Goal: Task Accomplishment & Management: Complete application form

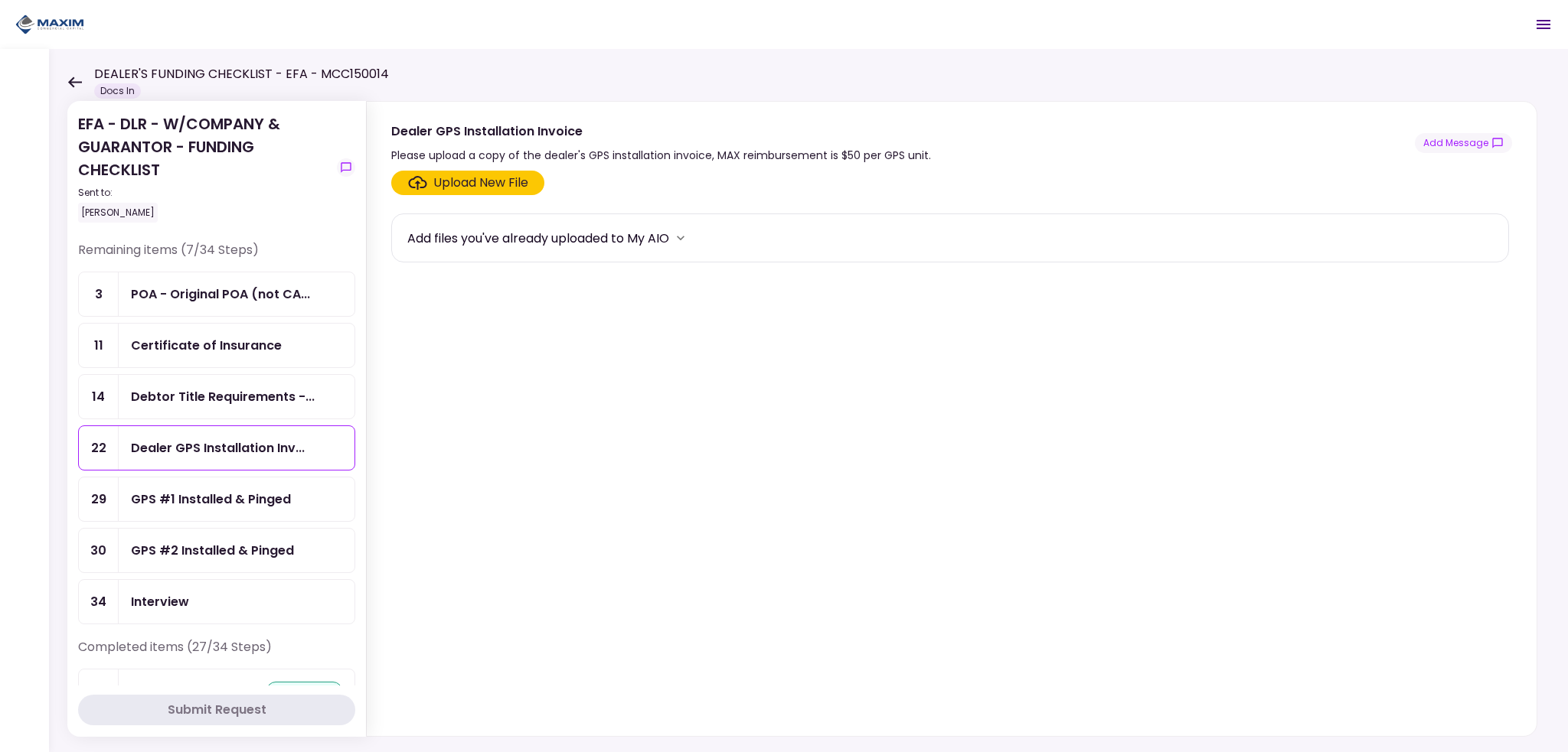
click at [186, 296] on div "POA - Original POA (not CA..." at bounding box center [220, 294] width 179 height 19
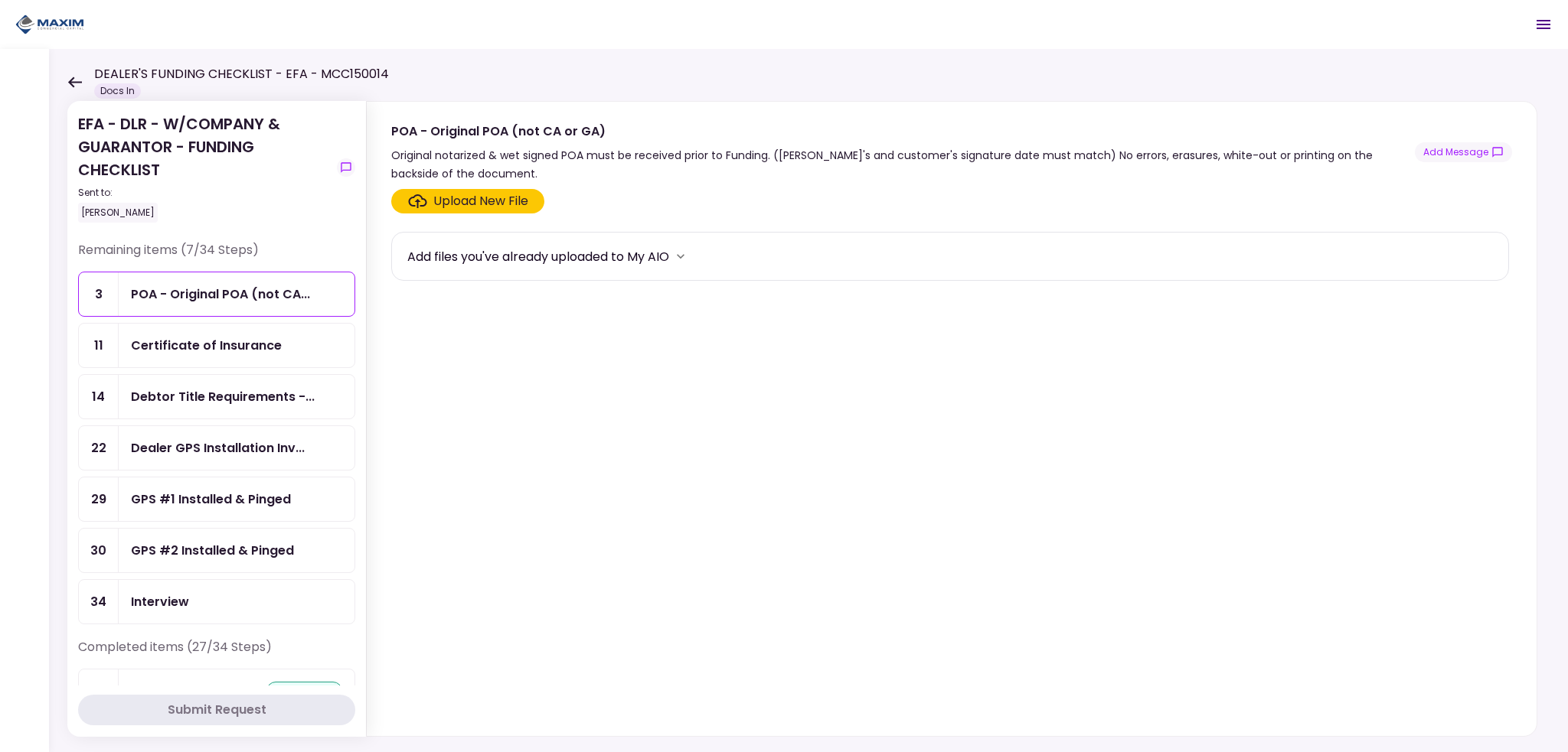
click at [211, 354] on div "Certificate of Insurance" at bounding box center [236, 345] width 236 height 43
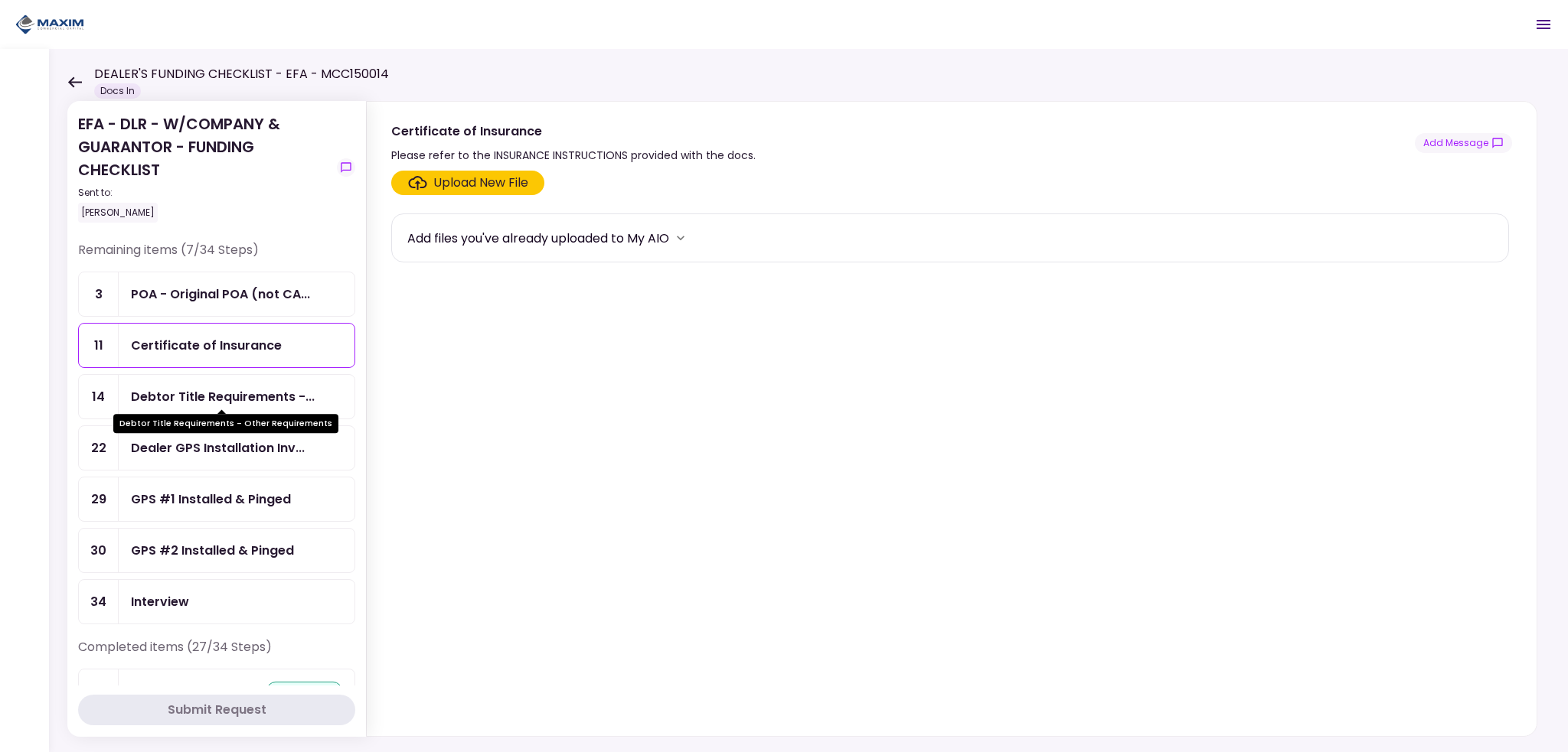
click at [190, 406] on div "Debtor Title Requirements - Other Requirements" at bounding box center [226, 418] width 225 height 30
click at [190, 443] on div "Dealer GPS Installation Inv..." at bounding box center [217, 448] width 174 height 19
click at [463, 174] on div "Upload New File" at bounding box center [481, 183] width 95 height 18
click at [0, 0] on input "Upload New File" at bounding box center [0, 0] width 0 height 0
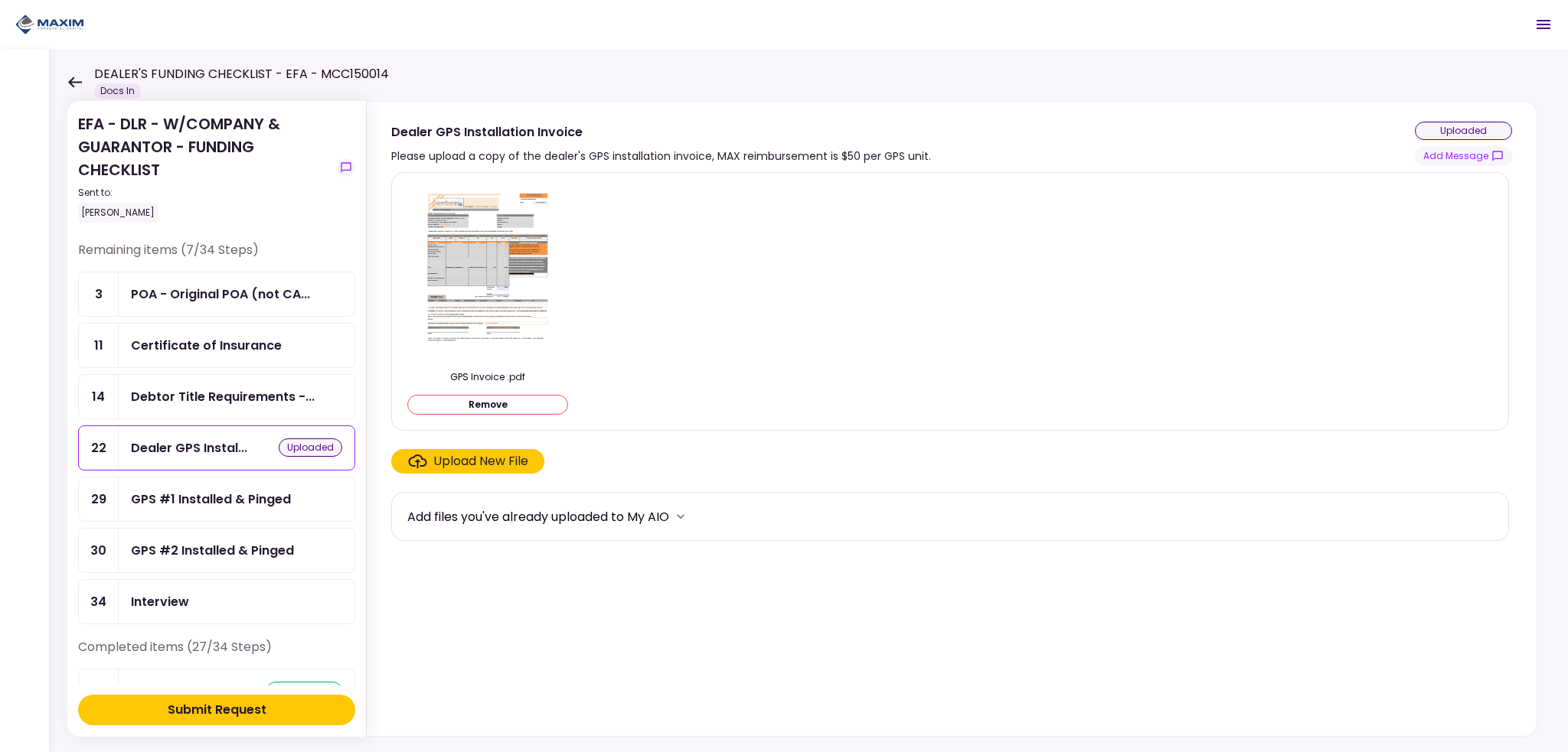
click at [200, 498] on div "GPS #1 Installed & Pinged" at bounding box center [211, 499] width 160 height 19
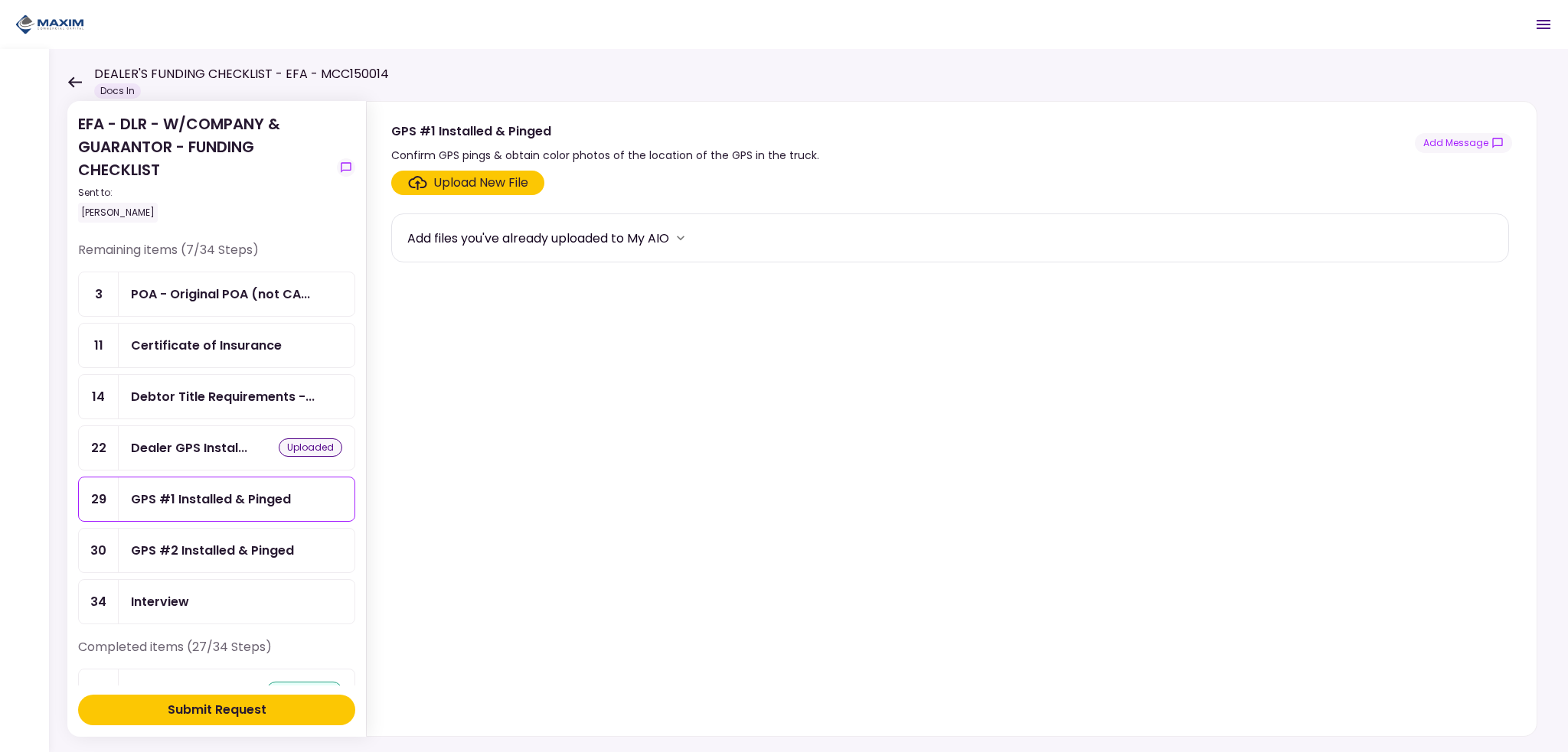
click at [448, 189] on div "Upload New File" at bounding box center [481, 183] width 95 height 18
click at [0, 0] on input "Upload New File" at bounding box center [0, 0] width 0 height 0
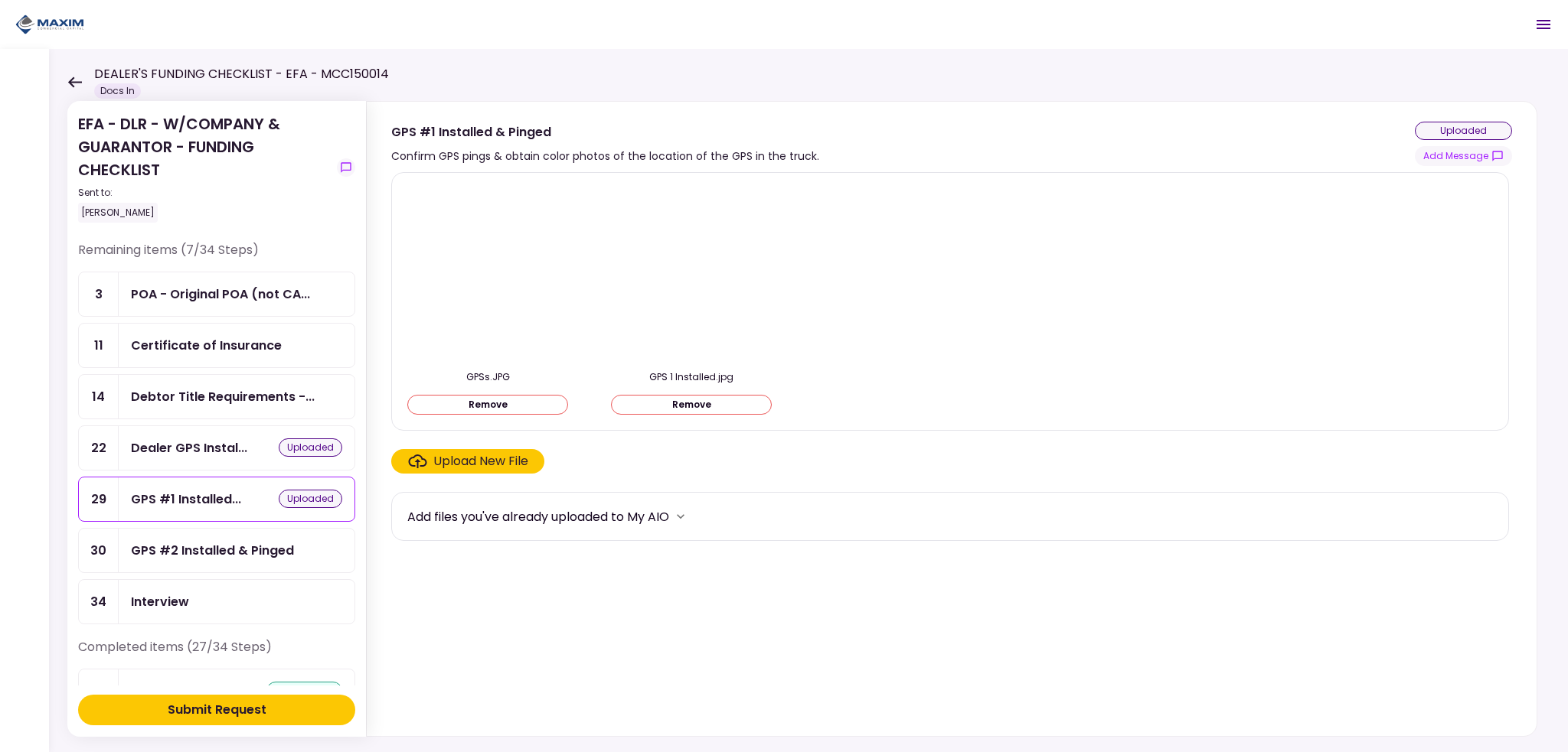
click at [216, 547] on div "GPS #2 Installed & Pinged" at bounding box center [212, 550] width 163 height 19
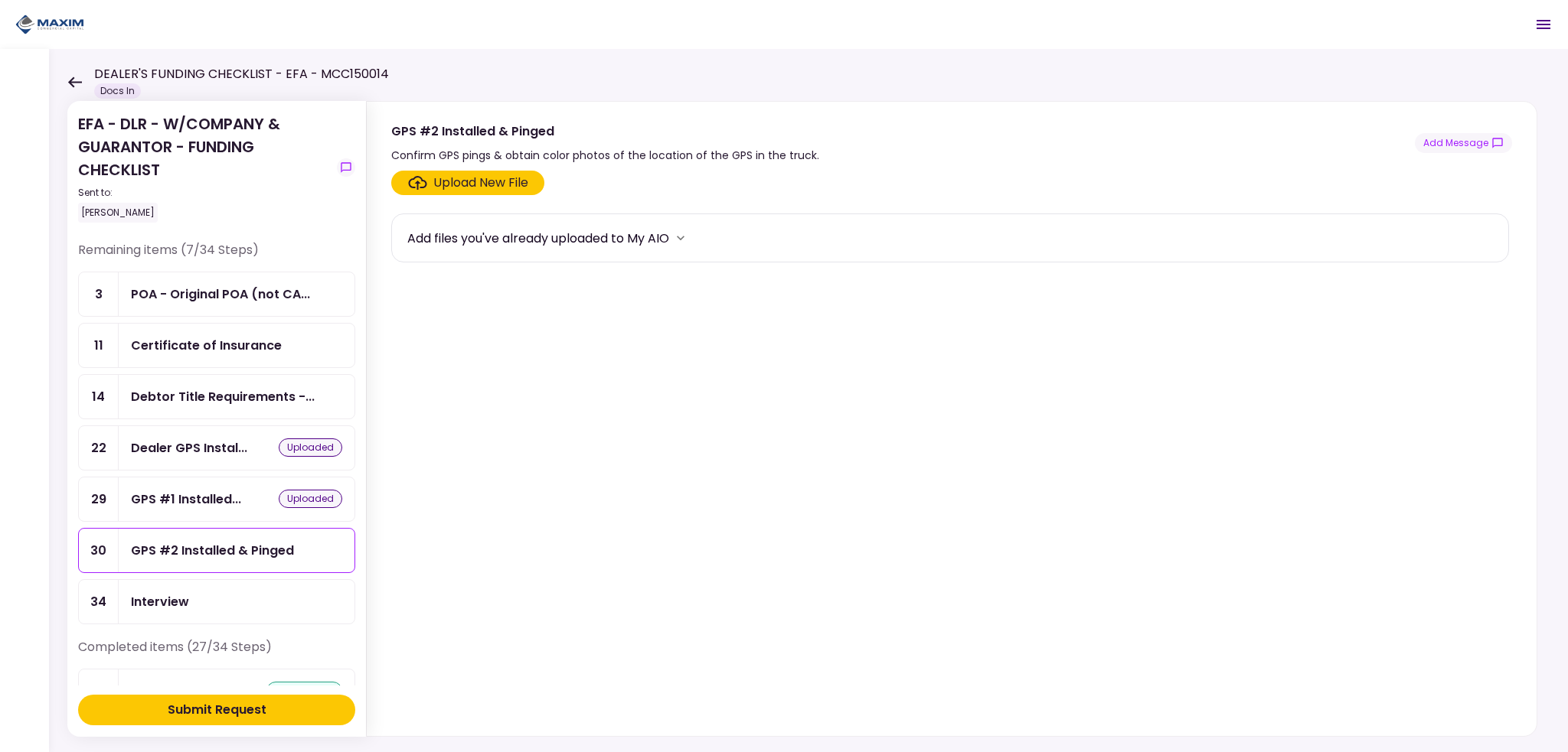
click at [465, 186] on div "Upload New File" at bounding box center [481, 183] width 95 height 18
click at [0, 0] on input "Upload New File" at bounding box center [0, 0] width 0 height 0
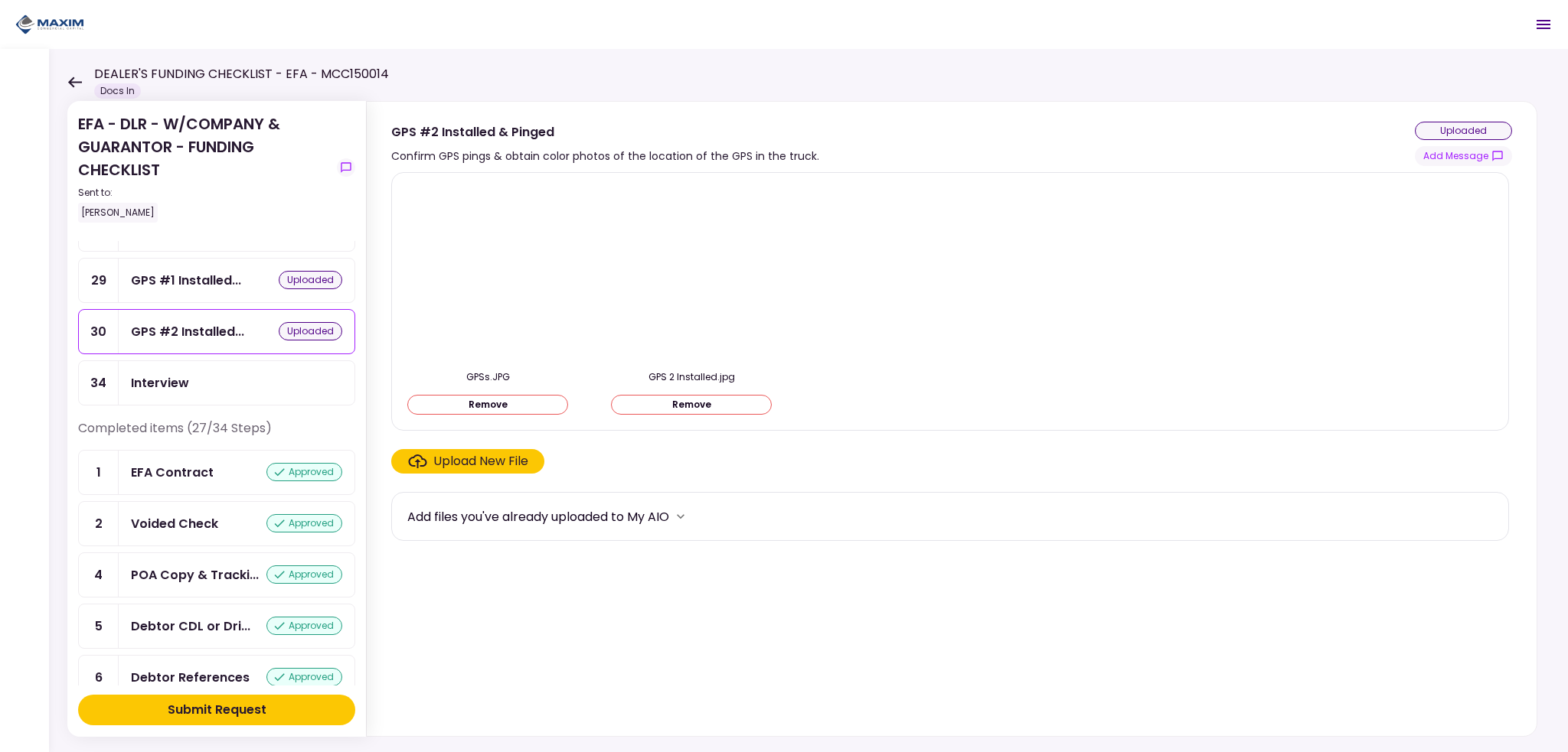
scroll to position [230, 0]
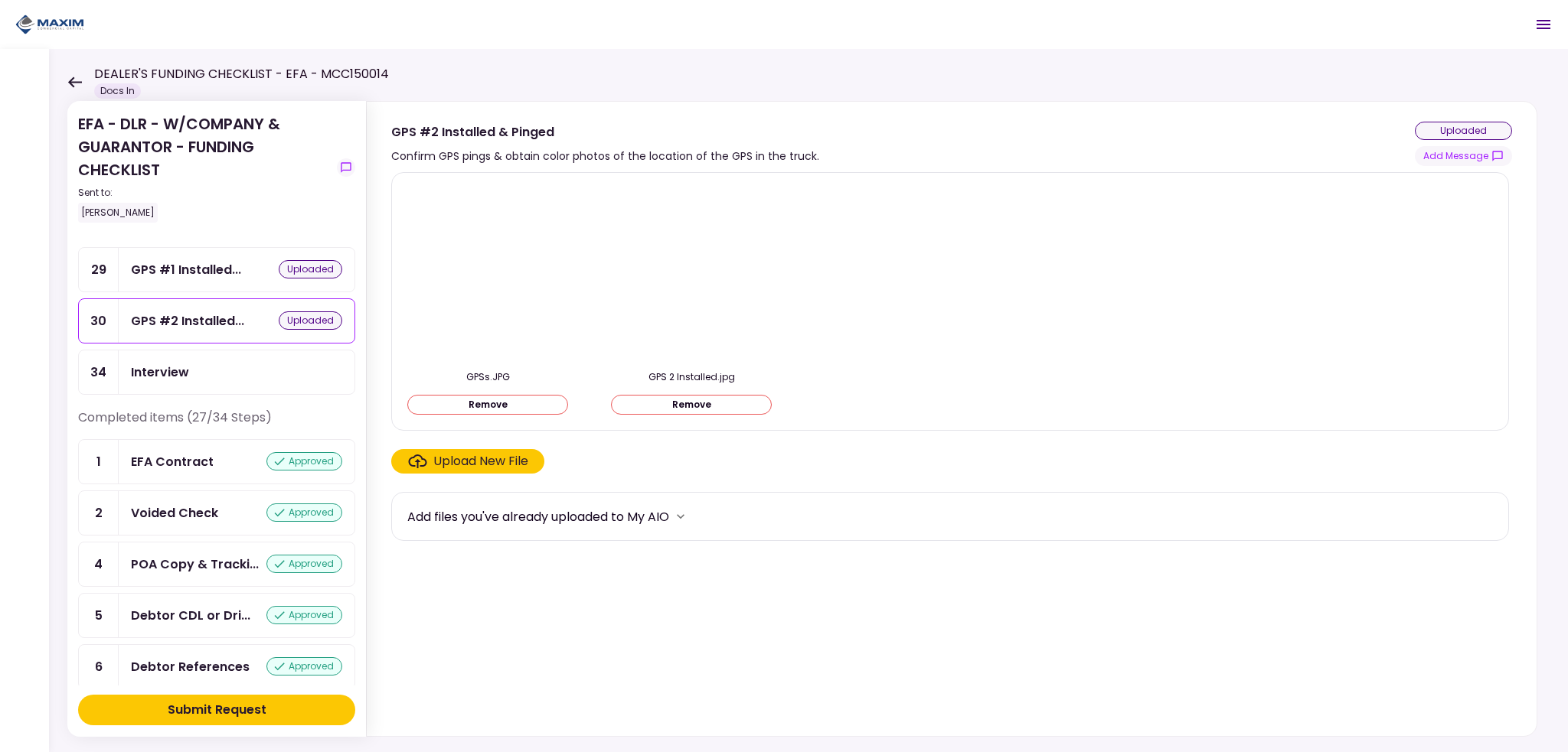
click at [224, 708] on div "Submit Request" at bounding box center [216, 710] width 99 height 18
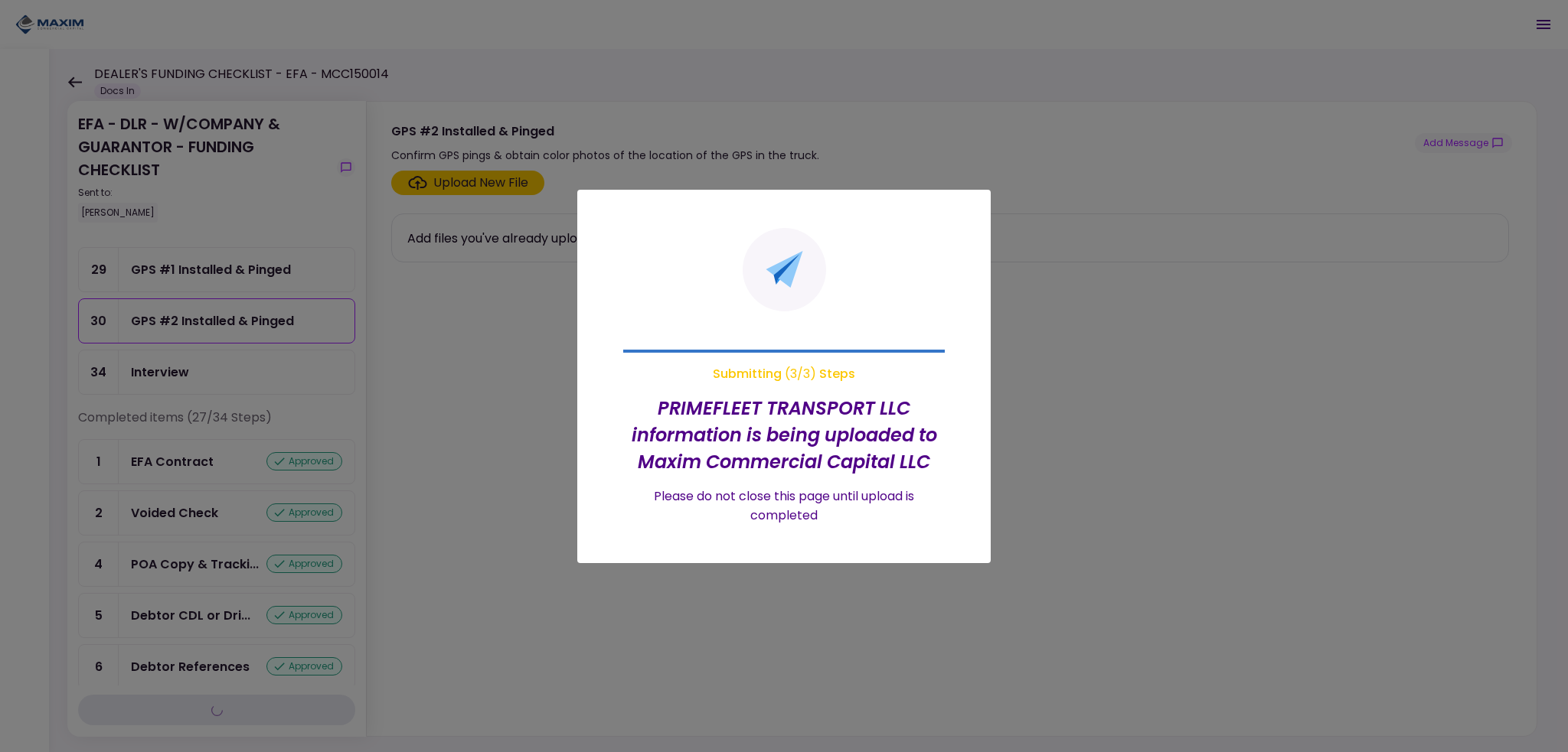
scroll to position [28, 0]
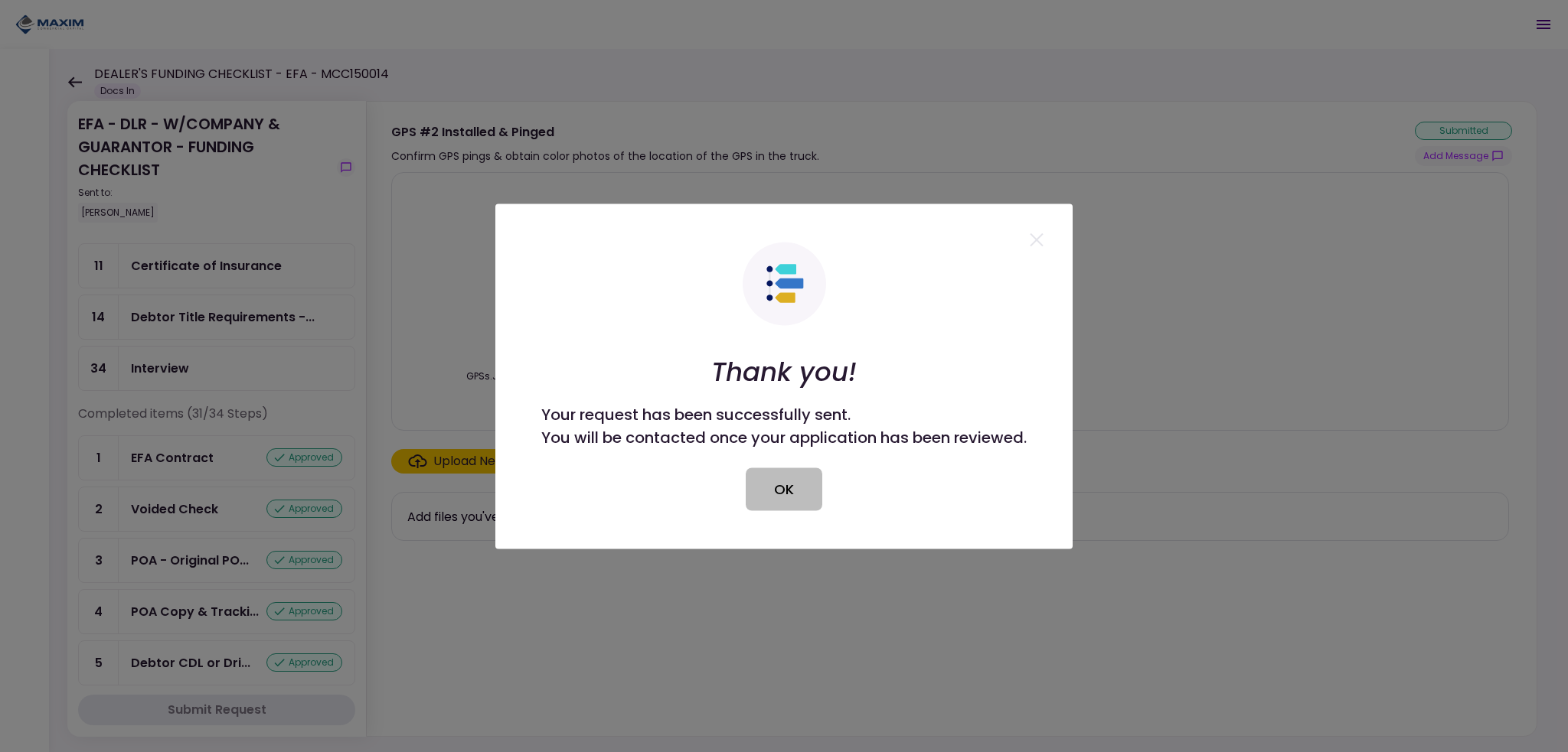
click at [781, 487] on button "OK" at bounding box center [784, 489] width 77 height 43
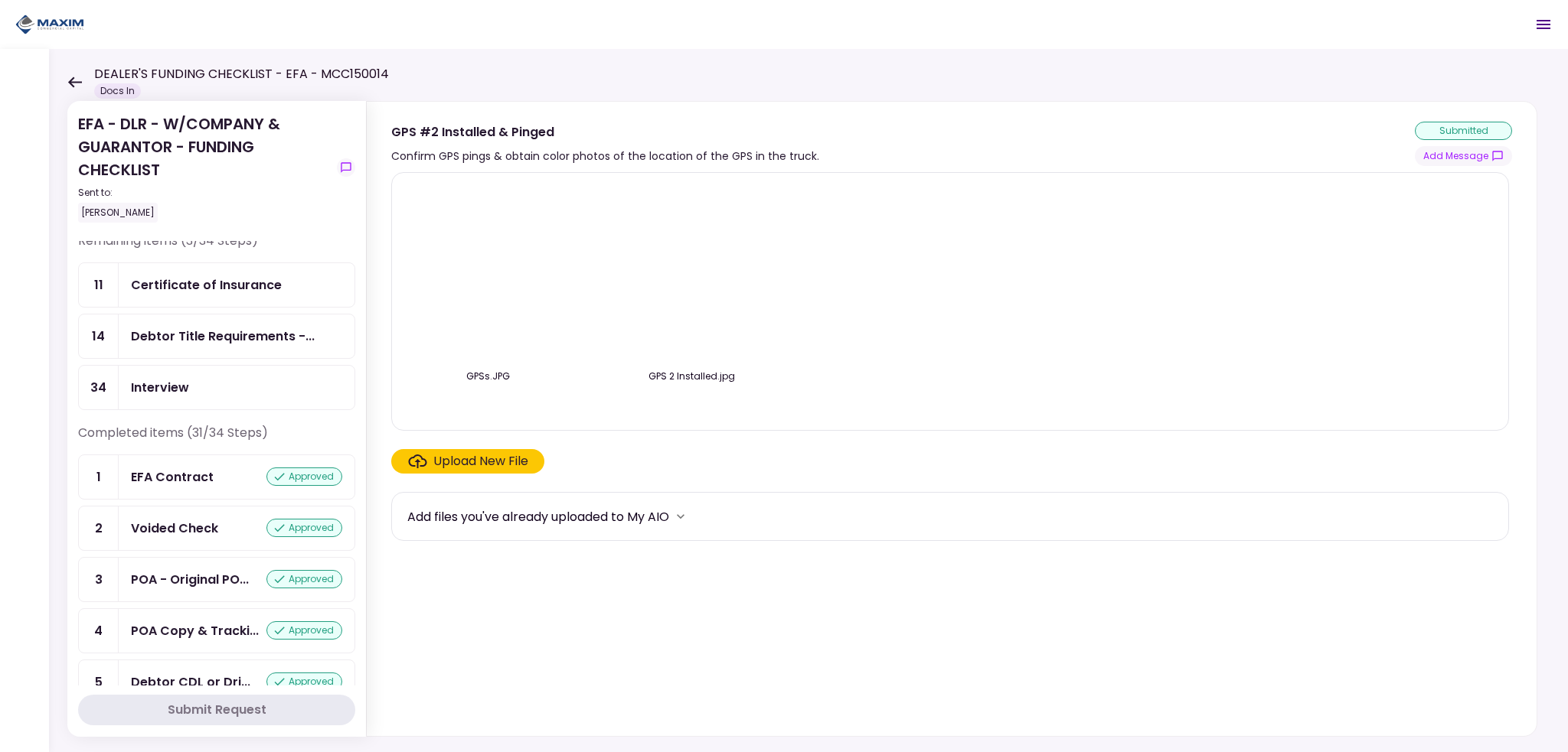
scroll to position [0, 0]
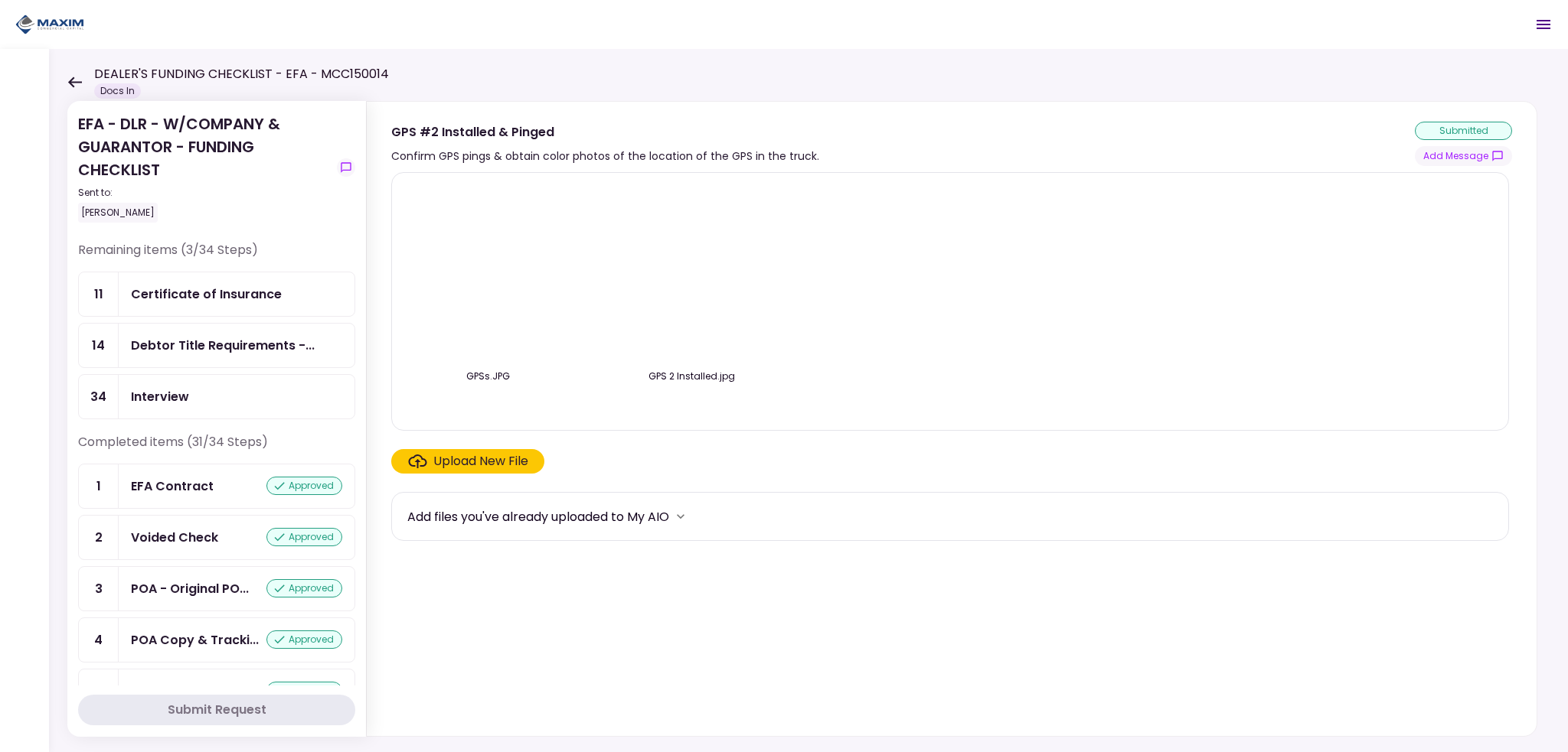
click at [196, 354] on div "Debtor Title Requirements -..." at bounding box center [236, 345] width 236 height 43
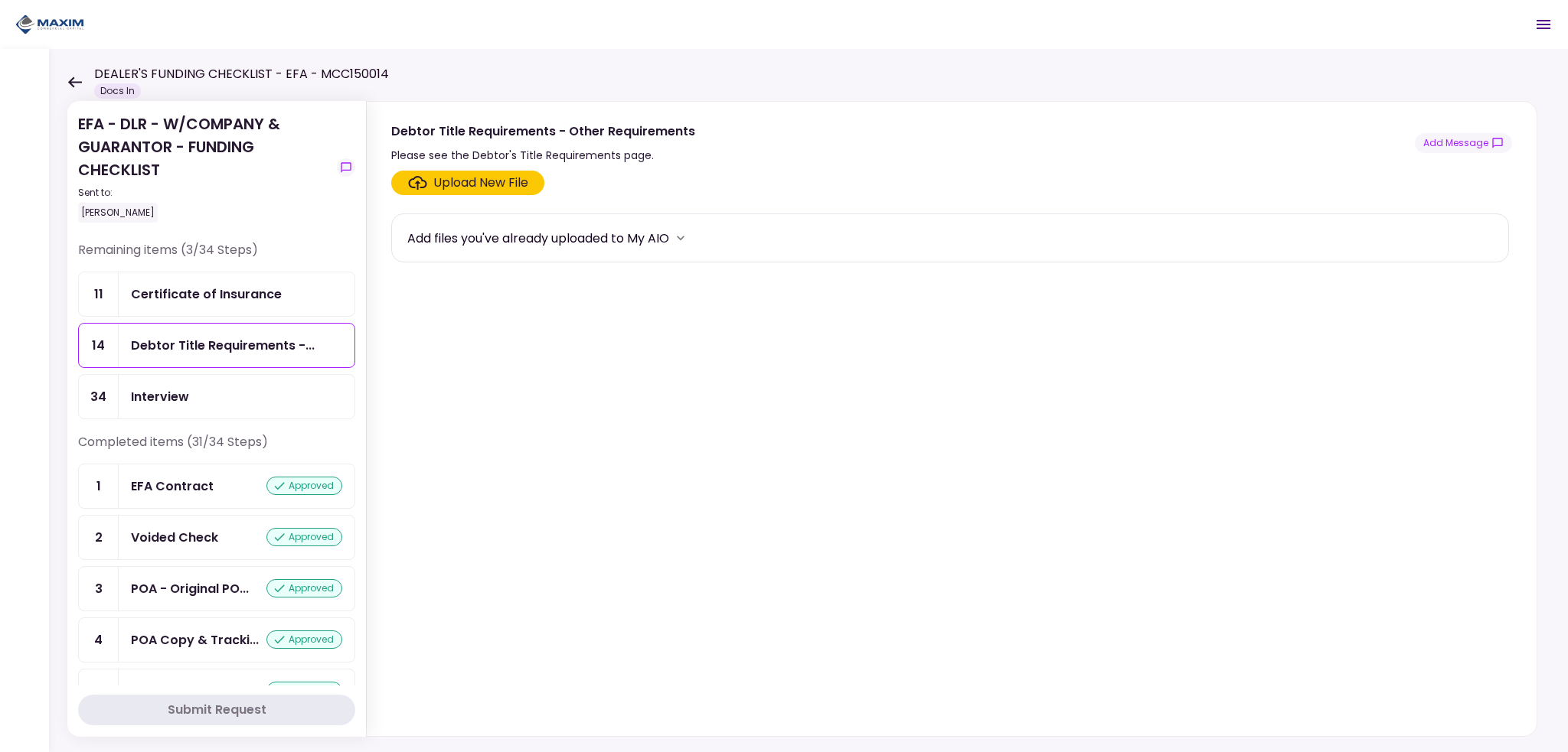
click at [181, 301] on div "Certificate of Insurance" at bounding box center [206, 294] width 151 height 19
click at [184, 397] on div "Interview" at bounding box center [160, 396] width 58 height 19
click at [164, 296] on div "Certificate of Insurance" at bounding box center [206, 294] width 151 height 19
